Goal: Navigation & Orientation: Understand site structure

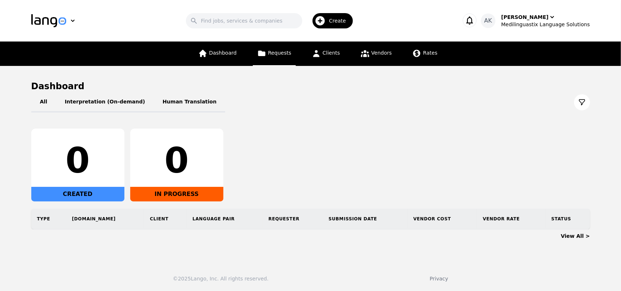
click at [277, 54] on span "Requests" at bounding box center [279, 53] width 23 height 6
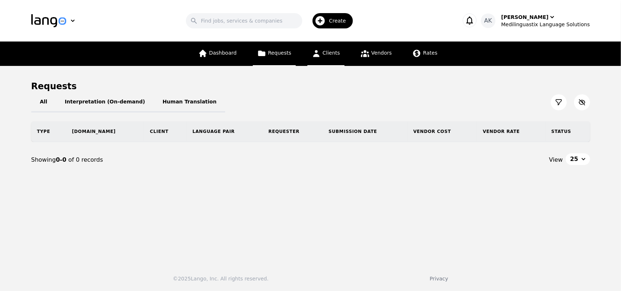
click at [323, 56] on span "Clients" at bounding box center [331, 53] width 17 height 6
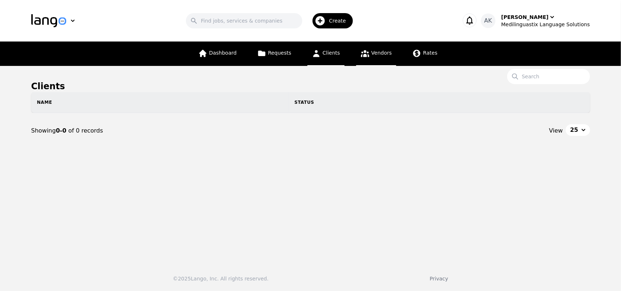
click at [377, 62] on link "Vendors" at bounding box center [376, 53] width 40 height 24
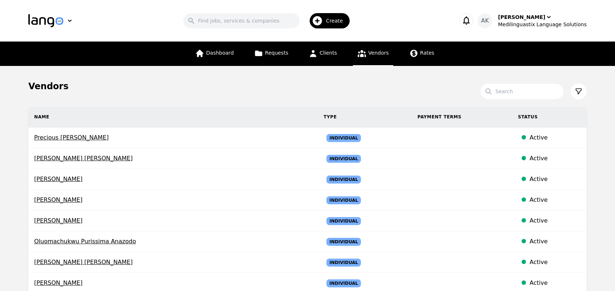
click at [1, 164] on main "Vendors Search Name Type Payment Terms Status Precious [PERSON_NAME] Individual…" at bounding box center [307, 284] width 615 height 437
click at [219, 55] on span "Dashboard" at bounding box center [220, 53] width 28 height 6
